Goal: Information Seeking & Learning: Learn about a topic

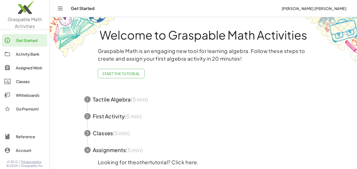
click at [30, 53] on div "Activity Bank" at bounding box center [30, 54] width 29 height 6
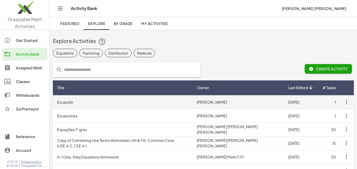
click at [67, 104] on td "Ecuación" at bounding box center [123, 102] width 140 height 14
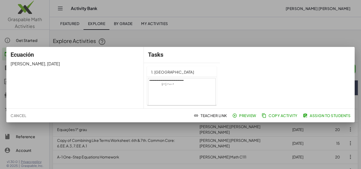
click at [247, 115] on span "Preview" at bounding box center [244, 115] width 23 height 5
click at [261, 41] on div at bounding box center [180, 84] width 361 height 169
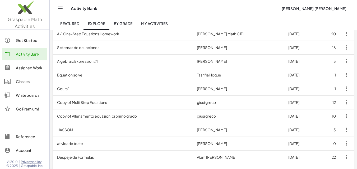
scroll to position [185, 0]
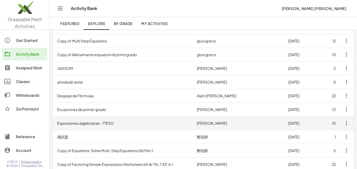
click at [80, 122] on td "Expresiones algebraicas - 1ºESO" at bounding box center [123, 124] width 140 height 14
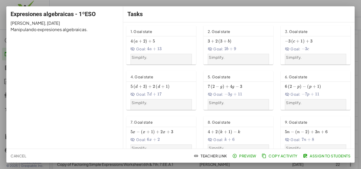
click at [153, 93] on span "+" at bounding box center [154, 94] width 3 height 5
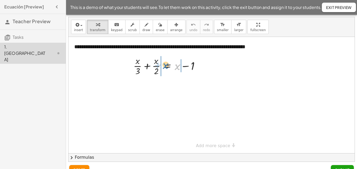
drag, startPoint x: 176, startPoint y: 68, endPoint x: 164, endPoint y: 67, distance: 11.9
click at [164, 67] on div at bounding box center [169, 65] width 76 height 23
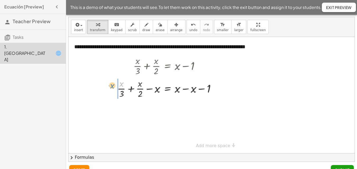
drag, startPoint x: 122, startPoint y: 86, endPoint x: 112, endPoint y: 88, distance: 9.4
click at [112, 88] on div "+ · x · 3 + · x · 2 = + x − 1 · x + · x · 3 + · x · 2 = − 1 − x + x − x" at bounding box center [165, 77] width 113 height 48
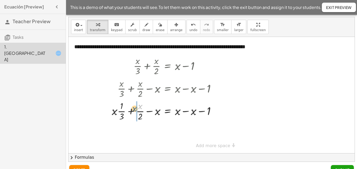
drag, startPoint x: 140, startPoint y: 106, endPoint x: 134, endPoint y: 108, distance: 6.0
click at [134, 108] on div at bounding box center [166, 111] width 114 height 23
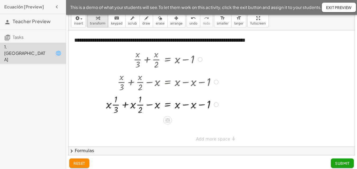
scroll to position [10, 0]
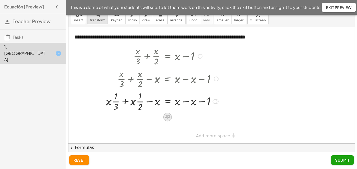
click at [166, 118] on icon at bounding box center [167, 117] width 5 height 4
click at [167, 105] on div at bounding box center [162, 101] width 119 height 23
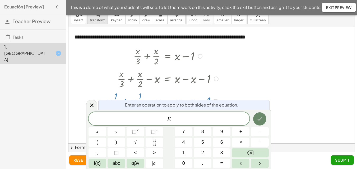
click at [259, 120] on icon "Done" at bounding box center [260, 119] width 6 height 6
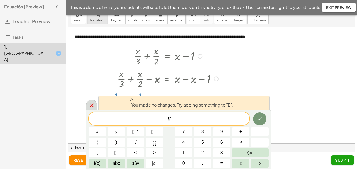
click at [91, 108] on icon at bounding box center [92, 105] width 6 height 6
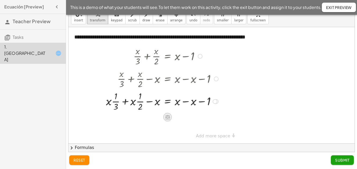
click at [165, 118] on icon at bounding box center [167, 117] width 5 height 4
click at [188, 117] on icon at bounding box center [188, 117] width 5 height 5
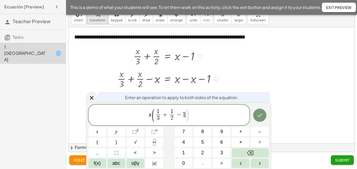
click at [191, 112] on span "x ( 1 3 ​ + 1 2 ​ − 1 ​ )" at bounding box center [169, 115] width 161 height 15
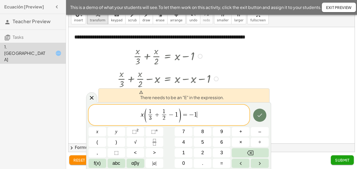
click at [263, 114] on button "Done" at bounding box center [259, 115] width 13 height 13
click at [198, 114] on span "x ( 1 3 ​ + 1 2 ​ − 1 ) = − 1 ​" at bounding box center [169, 115] width 161 height 15
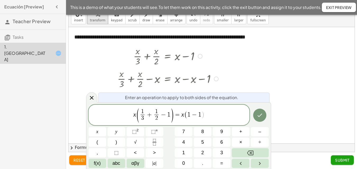
click at [209, 114] on span "x ( 1 3 ​ + 1 2 ​ − 1 ) = x ( 1 − 1 ​ )" at bounding box center [169, 115] width 161 height 15
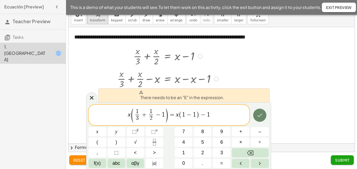
click at [256, 113] on button "Done" at bounding box center [259, 115] width 13 height 13
click at [215, 80] on div at bounding box center [216, 79] width 5 height 5
click at [262, 118] on icon "Done" at bounding box center [260, 115] width 6 height 6
click at [94, 96] on icon at bounding box center [92, 98] width 6 height 6
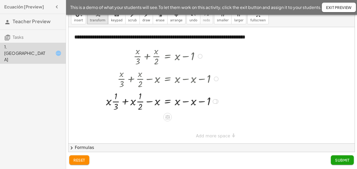
click at [216, 101] on div at bounding box center [215, 101] width 5 height 5
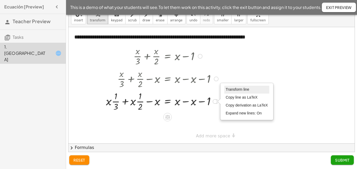
click at [235, 92] on span "Transform line" at bounding box center [238, 89] width 24 height 4
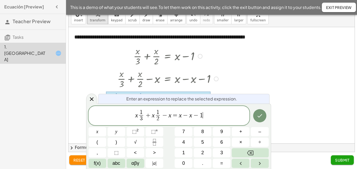
click at [217, 118] on span "x 1 3 ​ + x 1 2 ​ − x = x − x − 1 ​" at bounding box center [169, 116] width 161 height 14
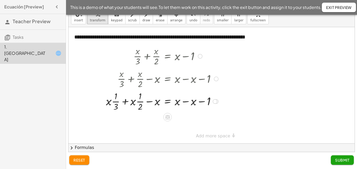
click at [169, 116] on icon at bounding box center [167, 117] width 5 height 4
click at [190, 117] on icon at bounding box center [188, 117] width 3 height 1
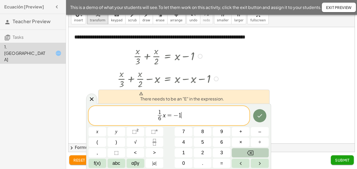
click at [253, 154] on icon "Backspace" at bounding box center [250, 153] width 6 height 6
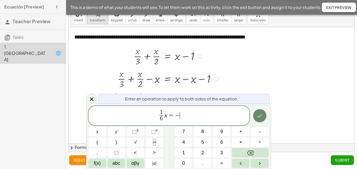
click at [261, 115] on icon "Done" at bounding box center [260, 116] width 6 height 6
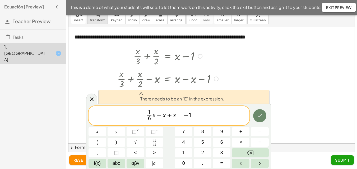
click at [261, 115] on icon "Done" at bounding box center [260, 116] width 6 height 6
click at [264, 82] on div at bounding box center [211, 85] width 286 height 117
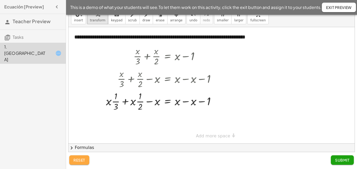
click at [83, 159] on span "reset" at bounding box center [79, 160] width 12 height 5
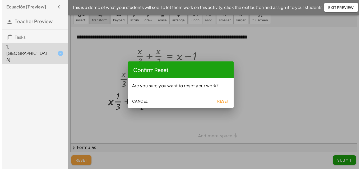
scroll to position [0, 0]
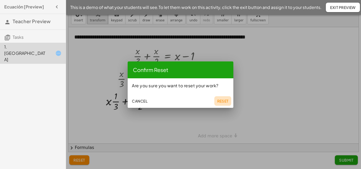
click at [223, 99] on span "Reset" at bounding box center [223, 101] width 12 height 5
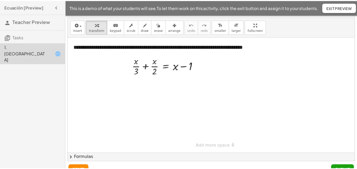
scroll to position [10, 0]
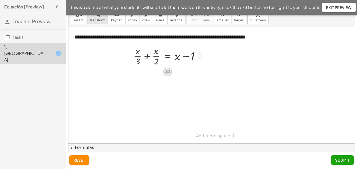
click at [168, 74] on icon at bounding box center [167, 72] width 5 height 4
click at [188, 73] on icon at bounding box center [188, 72] width 5 height 5
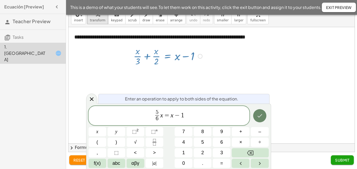
click at [261, 118] on icon "Done" at bounding box center [260, 116] width 6 height 6
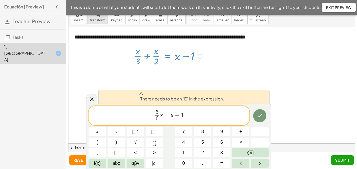
click at [161, 115] on var "x" at bounding box center [161, 115] width 3 height 7
drag, startPoint x: 163, startPoint y: 117, endPoint x: 160, endPoint y: 117, distance: 2.9
click at [160, 117] on span "5 6 ​ x = x − 1" at bounding box center [169, 116] width 161 height 14
click at [262, 119] on button "Done" at bounding box center [259, 115] width 13 height 13
click at [98, 135] on span "x" at bounding box center [97, 131] width 2 height 7
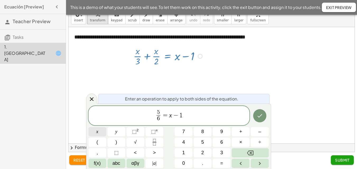
click at [99, 131] on button "x" at bounding box center [98, 131] width 18 height 9
click at [156, 113] on span "5 6 ​" at bounding box center [158, 116] width 6 height 13
click at [97, 133] on span "x" at bounding box center [97, 131] width 2 height 7
click at [96, 132] on span "x" at bounding box center [97, 131] width 2 height 7
click at [263, 117] on button "Done" at bounding box center [259, 115] width 13 height 13
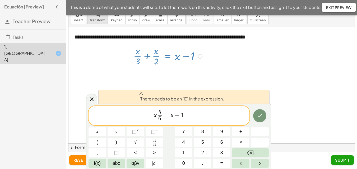
click at [216, 86] on div at bounding box center [211, 85] width 286 height 117
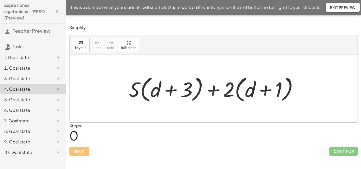
click at [24, 59] on div "1. Goal state" at bounding box center [25, 57] width 43 height 6
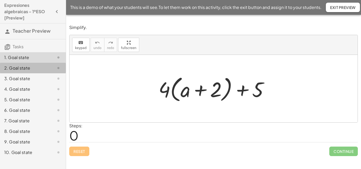
click at [29, 66] on div "2. Goal state" at bounding box center [25, 68] width 43 height 6
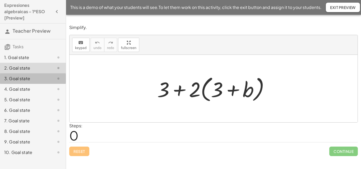
click at [31, 79] on div "3. Goal state" at bounding box center [25, 79] width 43 height 6
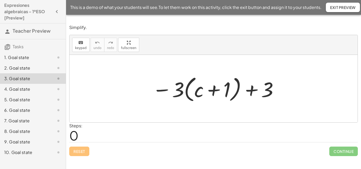
click at [32, 90] on div "4. Goal state" at bounding box center [25, 89] width 43 height 6
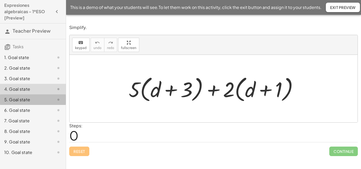
click at [34, 101] on div "5. Goal state" at bounding box center [25, 100] width 43 height 6
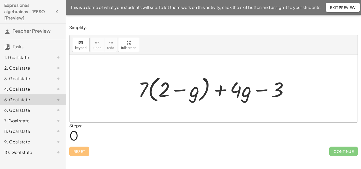
click at [32, 126] on div "6. Goal state" at bounding box center [33, 131] width 66 height 11
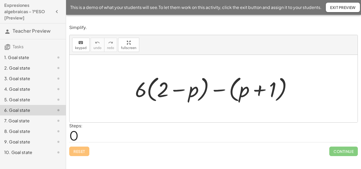
click at [152, 104] on div at bounding box center [215, 89] width 166 height 30
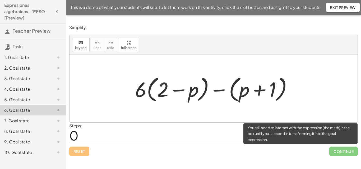
click at [352, 153] on span "Continue" at bounding box center [343, 152] width 29 height 10
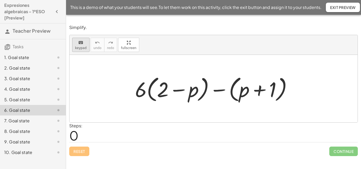
click at [76, 42] on div "keyboard" at bounding box center [81, 42] width 12 height 6
click at [144, 97] on div at bounding box center [141, 89] width 12 height 25
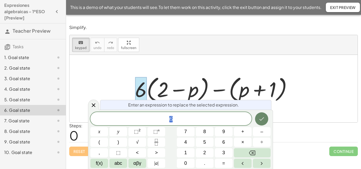
click at [264, 118] on icon "Done" at bounding box center [261, 119] width 6 height 6
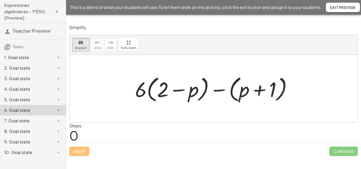
drag, startPoint x: 146, startPoint y: 101, endPoint x: 161, endPoint y: 114, distance: 20.4
click at [161, 114] on div at bounding box center [213, 89] width 288 height 68
click at [145, 98] on div at bounding box center [141, 89] width 12 height 25
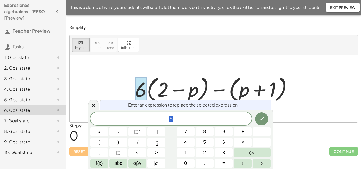
click at [194, 118] on span "6" at bounding box center [170, 119] width 161 height 7
click at [166, 115] on div "6 ​" at bounding box center [170, 118] width 161 height 13
click at [186, 122] on span "( 2 − p ) ​" at bounding box center [170, 118] width 161 height 9
click at [266, 120] on button "Done" at bounding box center [261, 118] width 13 height 13
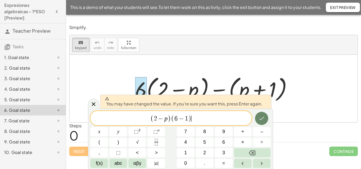
click at [264, 119] on icon "Done" at bounding box center [261, 118] width 6 height 6
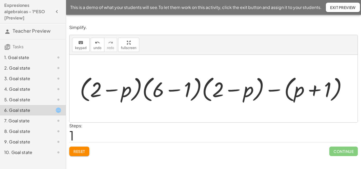
click at [202, 92] on div at bounding box center [215, 89] width 277 height 30
click at [76, 151] on span "Reset" at bounding box center [79, 151] width 12 height 5
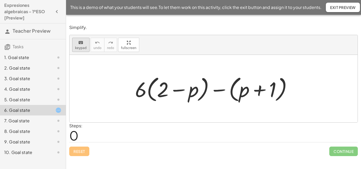
click at [78, 45] on button "keyboard keypad" at bounding box center [80, 45] width 17 height 14
click at [83, 48] on span "keypad" at bounding box center [81, 48] width 12 height 4
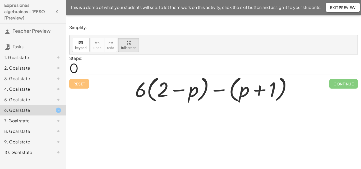
drag, startPoint x: 130, startPoint y: 43, endPoint x: 129, endPoint y: 66, distance: 23.3
click at [130, 55] on div "keyboard keypad undo undo redo redo fullscreen + · 6 · ( + 2 − p ) − ( + p + 1 …" at bounding box center [213, 45] width 288 height 20
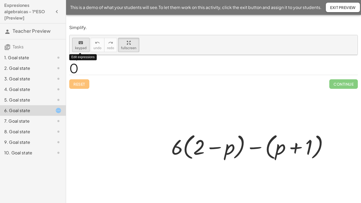
click at [75, 46] on span "keypad" at bounding box center [81, 48] width 12 height 4
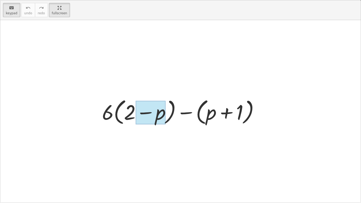
click at [138, 112] on div at bounding box center [151, 113] width 30 height 24
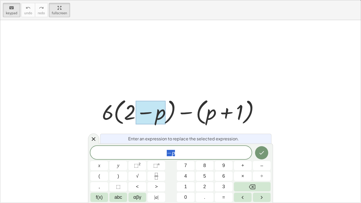
click at [146, 153] on span "− p" at bounding box center [170, 152] width 161 height 7
click at [126, 114] on div at bounding box center [182, 111] width 166 height 30
click at [159, 150] on span "− p" at bounding box center [170, 152] width 161 height 7
click at [194, 156] on span "= ( 2 − p ) ​" at bounding box center [170, 152] width 161 height 9
click at [216, 153] on span "= ( 2 − p ) ( 6 − 1 ) ​" at bounding box center [170, 152] width 161 height 9
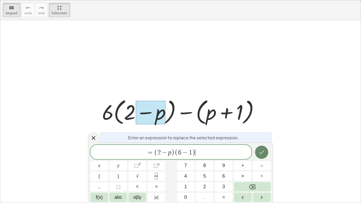
click at [263, 156] on button "Done" at bounding box center [261, 152] width 13 height 13
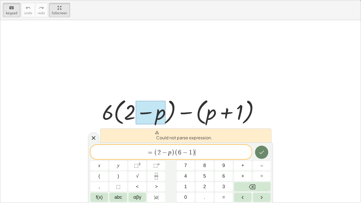
click at [263, 154] on icon "Done" at bounding box center [261, 152] width 6 height 6
click at [259, 169] on button "Backspace" at bounding box center [252, 186] width 37 height 9
click at [261, 169] on button "Right arrow" at bounding box center [262, 197] width 18 height 9
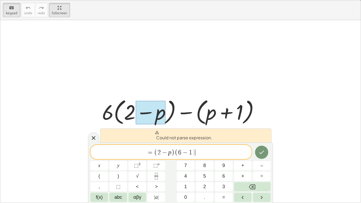
click at [215, 152] on span "= ( 2 − p ) ( 6 − 1 ) ​" at bounding box center [170, 152] width 161 height 9
click at [156, 106] on div at bounding box center [151, 113] width 30 height 24
click at [198, 154] on span "= ( 2 − p ) ( 6 − 1 )" at bounding box center [170, 152] width 161 height 9
click at [153, 152] on span "=" at bounding box center [151, 152] width 8 height 6
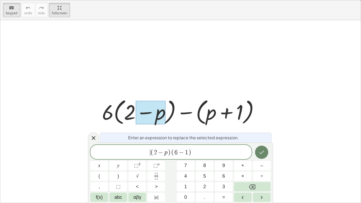
click at [262, 154] on icon "Done" at bounding box center [261, 152] width 6 height 6
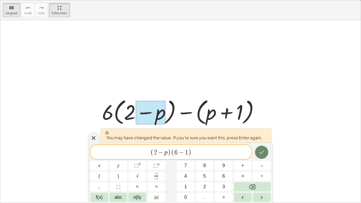
click at [262, 153] on icon "Done" at bounding box center [261, 152] width 5 height 3
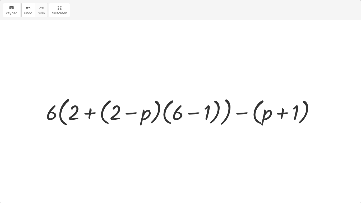
drag, startPoint x: 53, startPoint y: 13, endPoint x: 53, endPoint y: -10, distance: 23.0
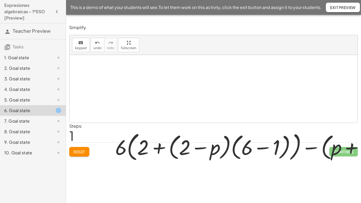
click at [53, 0] on html "Expresiones algebraicas - 1ºESO [Preview] Teacher Preview Tasks 1. Goal state 2…" at bounding box center [180, 101] width 361 height 203
